Goal: Complete application form

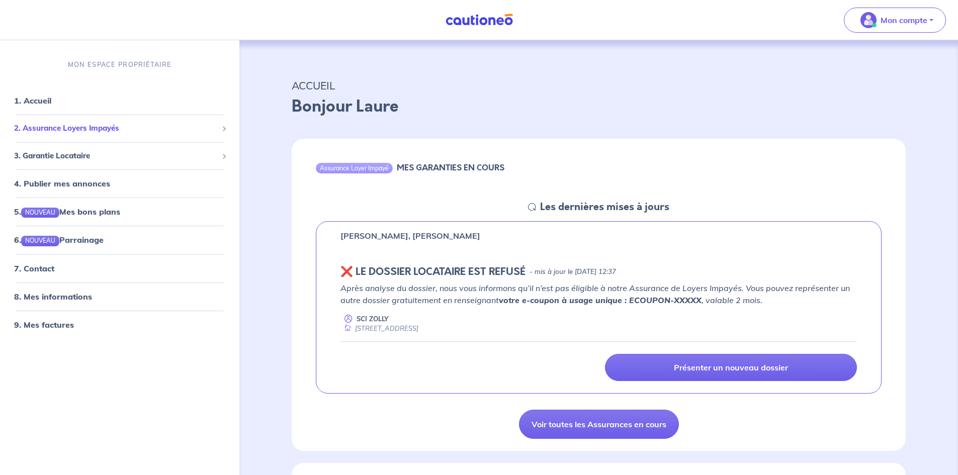
click at [97, 124] on span "2. Assurance Loyers Impayés" at bounding box center [116, 129] width 204 height 12
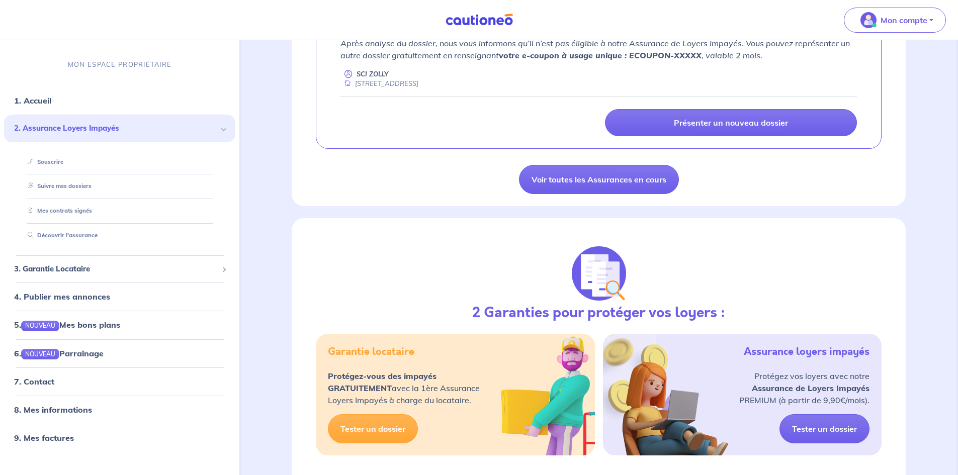
scroll to position [99, 0]
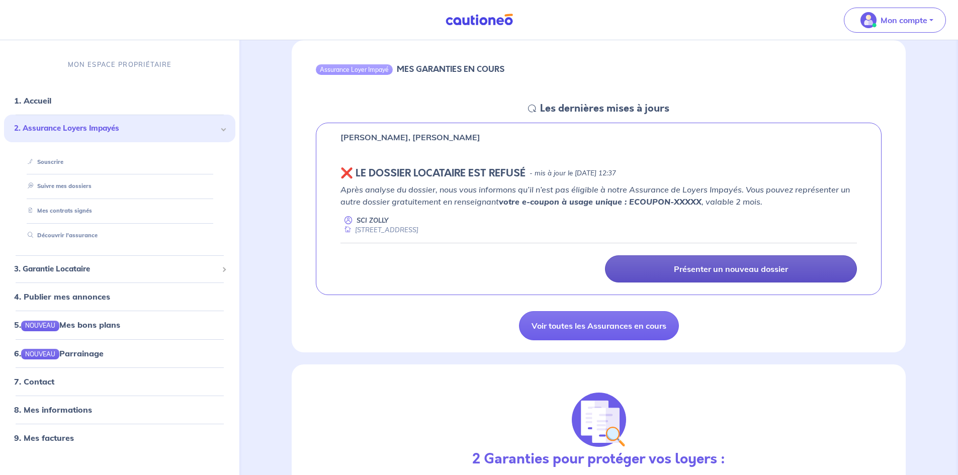
click at [712, 268] on p "Présenter un nouveau dossier" at bounding box center [731, 269] width 114 height 10
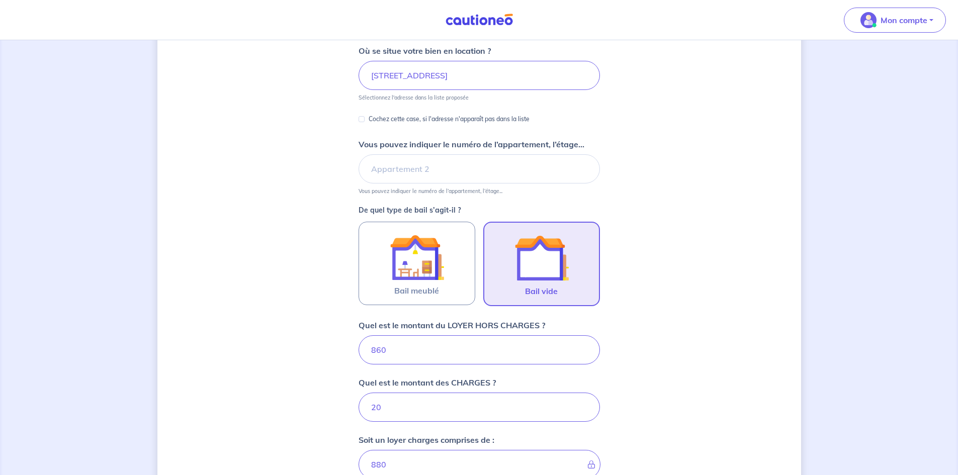
scroll to position [369, 0]
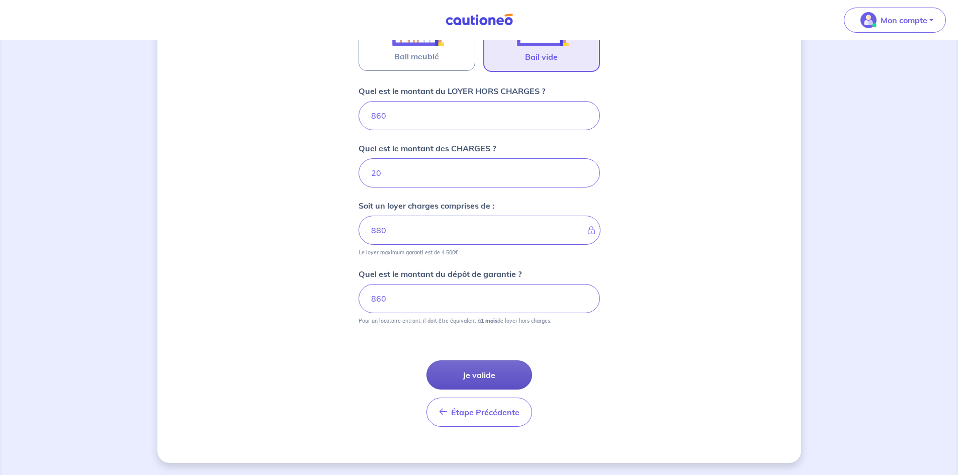
click at [501, 383] on button "Je valide" at bounding box center [479, 374] width 106 height 29
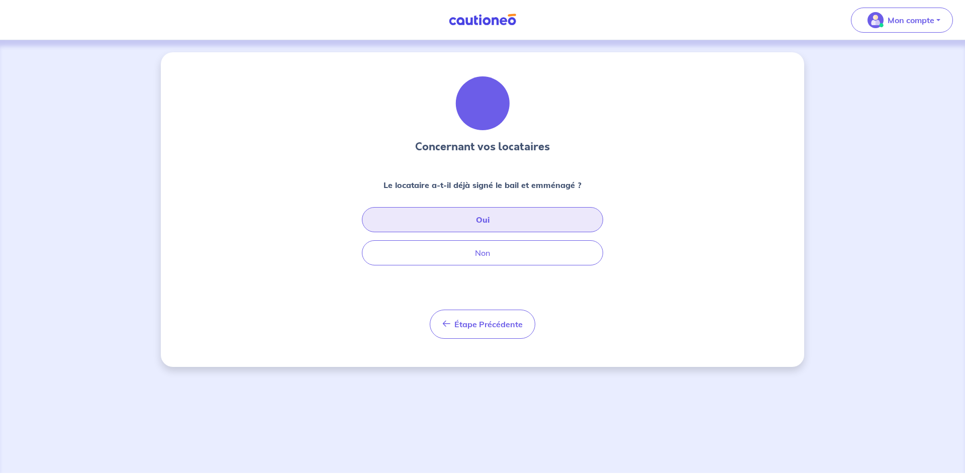
click at [533, 232] on button "Oui" at bounding box center [482, 219] width 241 height 25
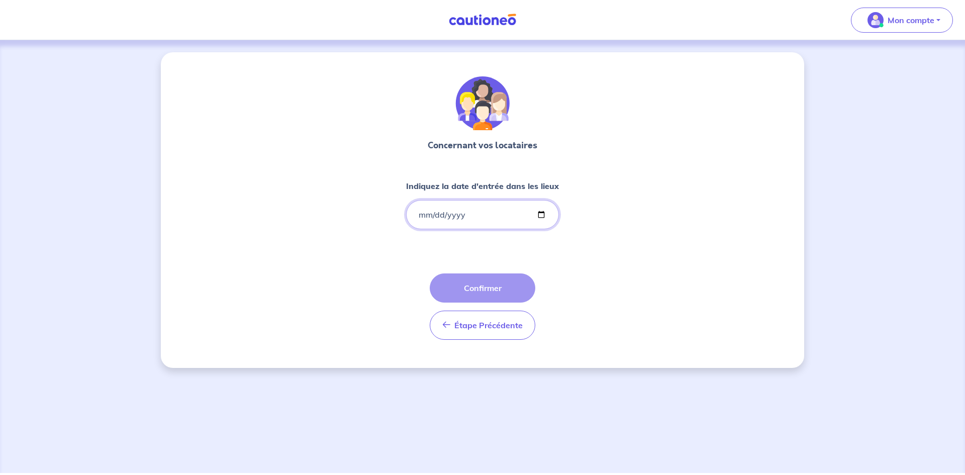
click at [481, 209] on input "Indiquez la date d'entrée dans les lieux" at bounding box center [482, 214] width 153 height 29
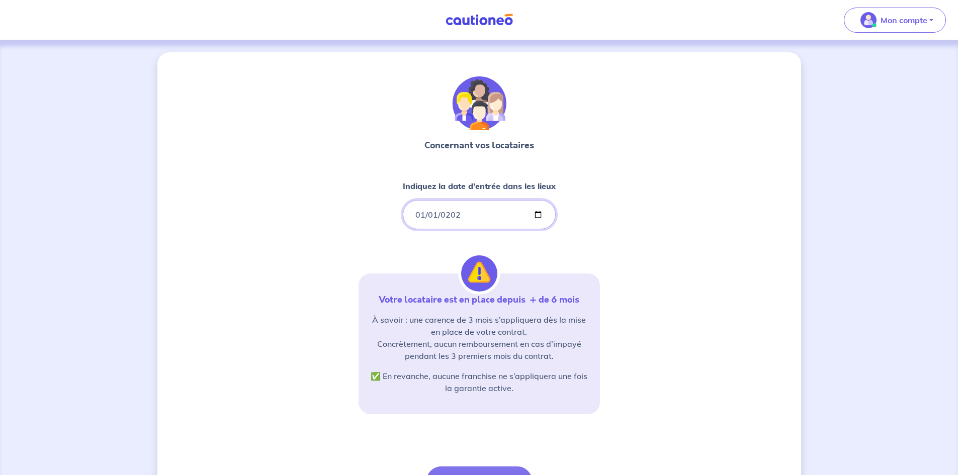
type input "2025-01-01"
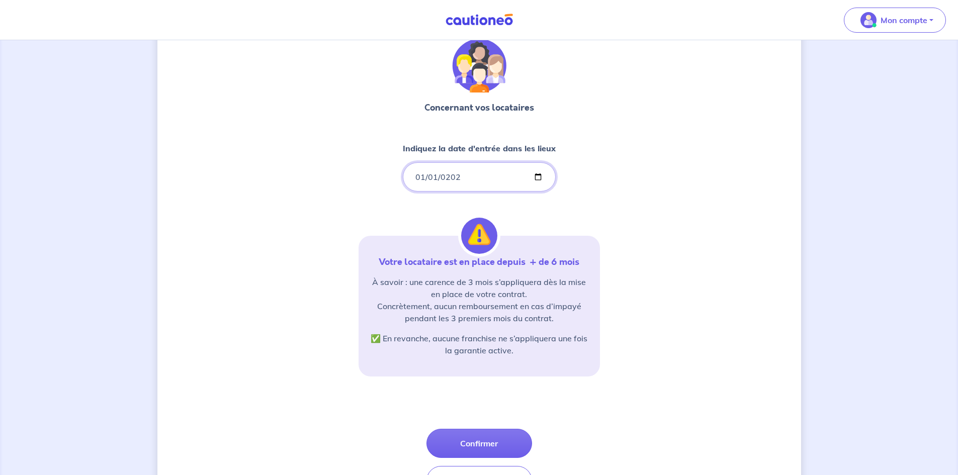
scroll to position [38, 0]
click at [664, 323] on div "Concernant vos locataires Indiquez la date d'entrée dans les lieux 2025-01-01 V…" at bounding box center [478, 268] width 643 height 509
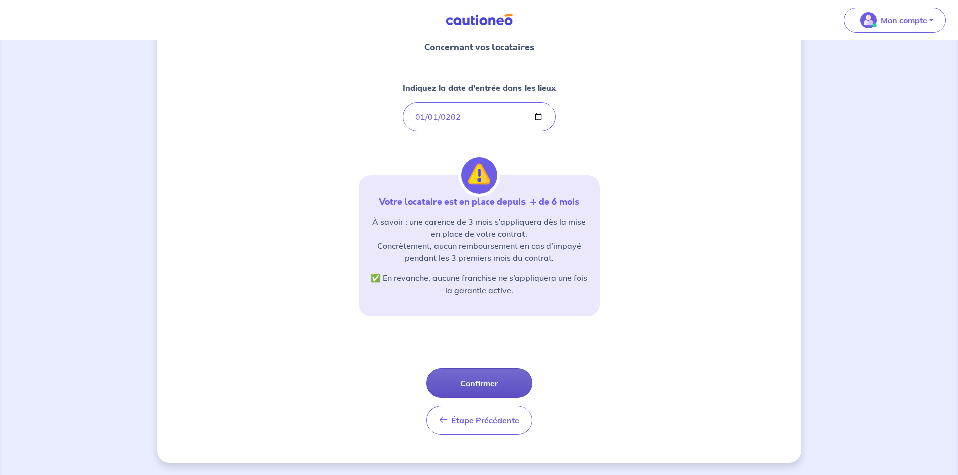
click at [479, 379] on button "Confirmer" at bounding box center [479, 383] width 106 height 29
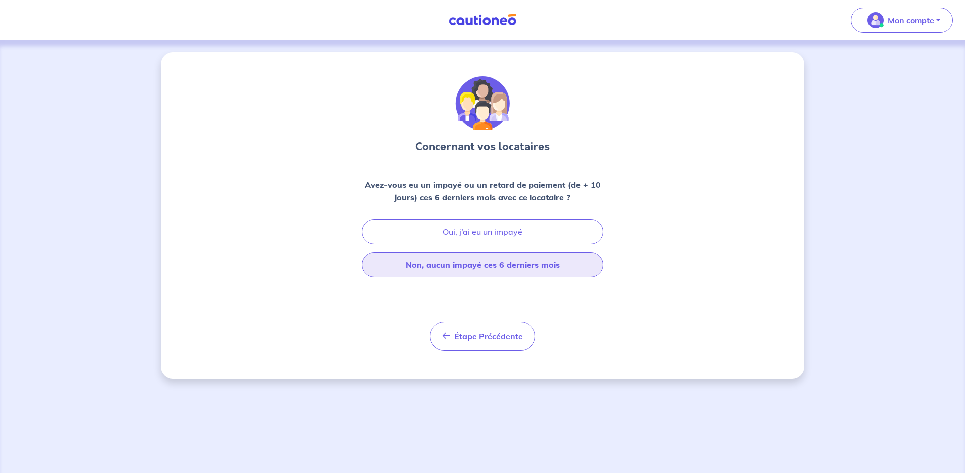
click at [549, 261] on button "Non, aucun impayé ces 6 derniers mois" at bounding box center [482, 264] width 241 height 25
